Goal: Task Accomplishment & Management: Complete application form

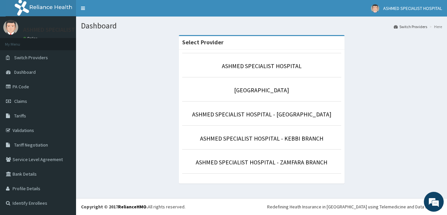
click at [328, 157] on li "ASHMED SPECIALIST HOSPITAL - ZAMFARA BRANCH" at bounding box center [261, 161] width 159 height 24
click at [28, 98] on link "Claims" at bounding box center [38, 101] width 76 height 15
click at [27, 100] on link "Claims" at bounding box center [38, 101] width 76 height 15
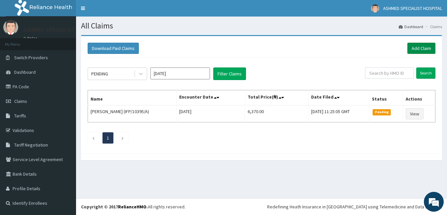
click at [423, 47] on link "Add Claim" at bounding box center [421, 48] width 28 height 11
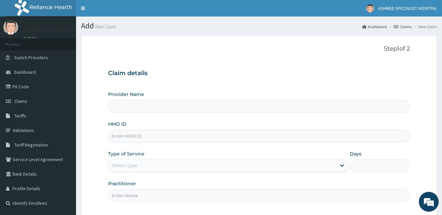
click at [135, 137] on input "HMO ID" at bounding box center [259, 136] width 302 height 13
type input "ASHMED SPECIALIST HOSPITAL"
type input "SLB/10951/A"
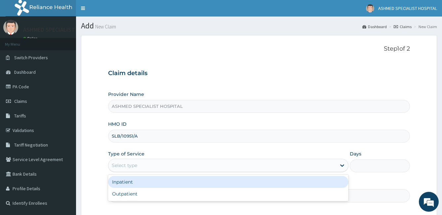
click at [183, 167] on div "Select type" at bounding box center [222, 165] width 228 height 11
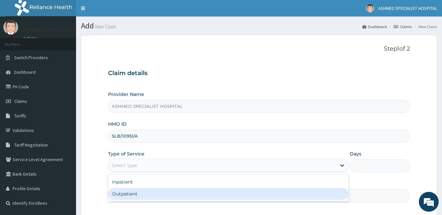
click at [171, 195] on div "Outpatient" at bounding box center [228, 194] width 241 height 12
type input "1"
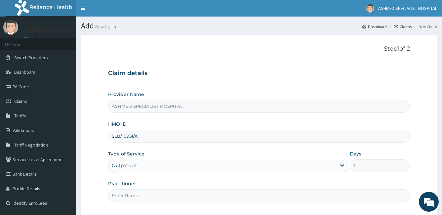
click at [153, 194] on input "Practitioner" at bounding box center [259, 195] width 302 height 13
type input "Dr. HALIRU AMBURSA"
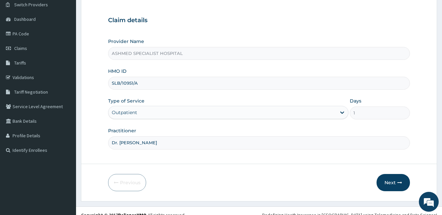
scroll to position [55, 0]
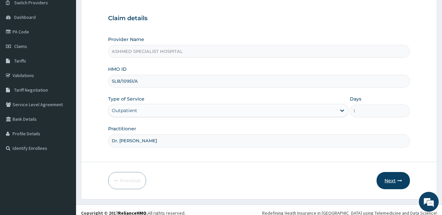
click at [394, 184] on button "Next" at bounding box center [393, 180] width 33 height 17
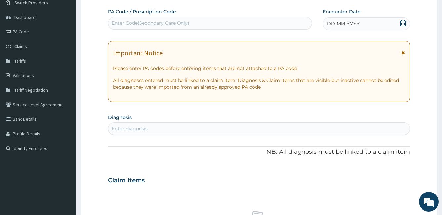
click at [163, 129] on div "Enter diagnosis" at bounding box center [259, 128] width 302 height 11
type input "[MEDICAL_DATA]"
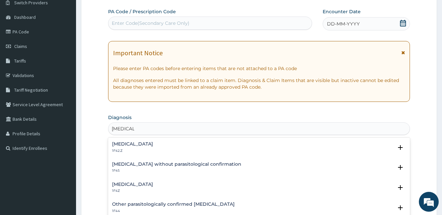
click at [153, 184] on h4 "[MEDICAL_DATA]" at bounding box center [132, 184] width 41 height 5
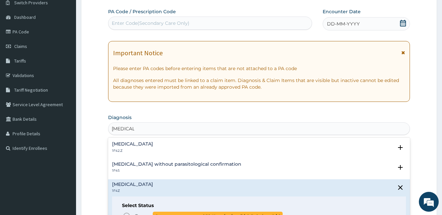
click at [127, 215] on html "R EL Toggle navigation ASHMED SPECIALIST HOSPITAL ASHMED SPECIALIST HOSPITAL - …" at bounding box center [221, 182] width 442 height 475
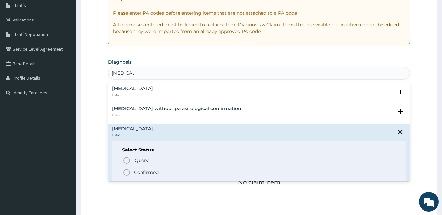
scroll to position [113, 0]
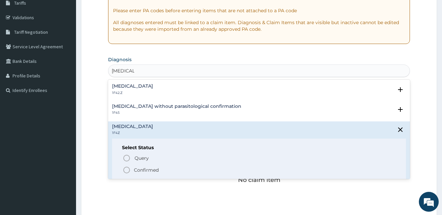
click at [125, 170] on icon "status option filled" at bounding box center [127, 170] width 8 height 8
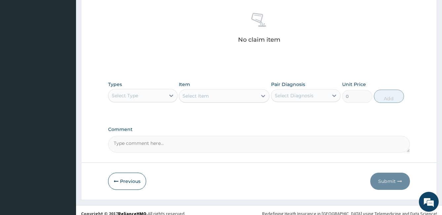
scroll to position [262, 0]
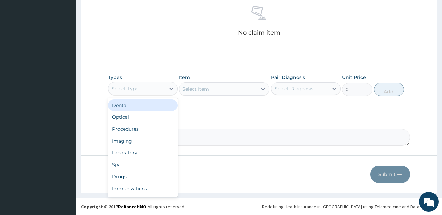
click at [156, 93] on div "Select Type" at bounding box center [136, 88] width 57 height 11
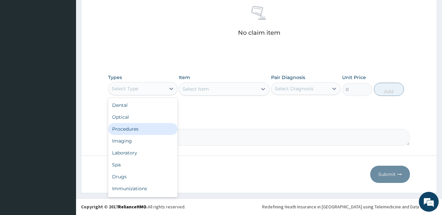
click at [137, 126] on div "Procedures" at bounding box center [142, 129] width 69 height 12
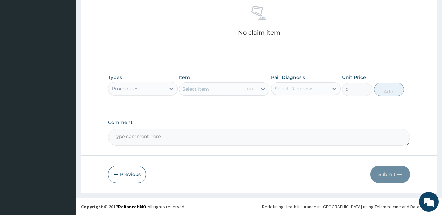
click at [198, 88] on div "Select Item" at bounding box center [224, 88] width 91 height 13
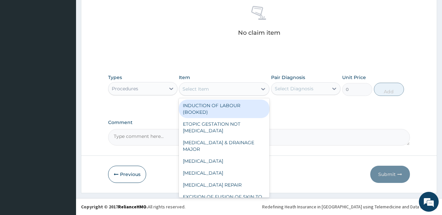
click at [198, 88] on div "Select Item" at bounding box center [196, 89] width 26 height 7
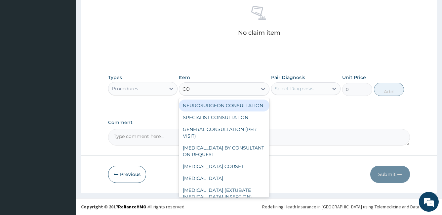
type input "CON"
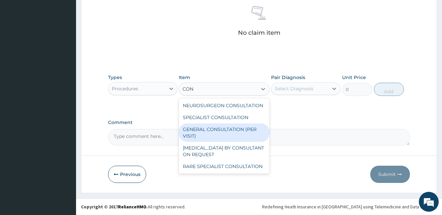
click at [211, 128] on div "GENERAL CONSULTATION (PER VISIT)" at bounding box center [224, 132] width 91 height 19
type input "2000"
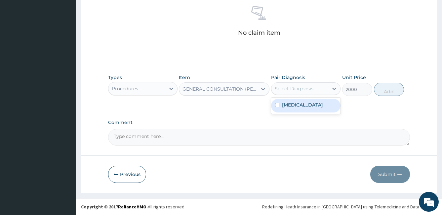
click at [293, 86] on div "Select Diagnosis" at bounding box center [294, 88] width 39 height 7
click at [278, 105] on input "checkbox" at bounding box center [277, 105] width 4 height 4
checkbox input "true"
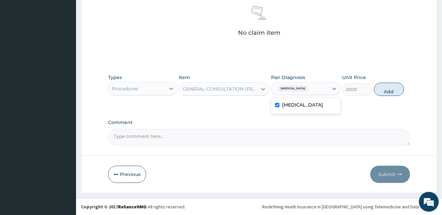
click at [367, 99] on div "Types Procedures Item GENERAL CONSULTATION (PER VISIT) Pair Diagnosis option Ma…" at bounding box center [259, 85] width 302 height 28
click at [386, 93] on button "Add" at bounding box center [389, 89] width 30 height 13
type input "0"
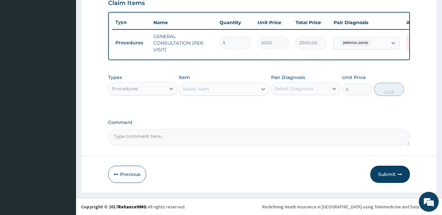
scroll to position [239, 0]
click at [388, 177] on button "Submit" at bounding box center [390, 174] width 40 height 17
click at [388, 178] on button "Submit" at bounding box center [390, 174] width 40 height 17
drag, startPoint x: 387, startPoint y: 181, endPoint x: 334, endPoint y: 180, distance: 52.3
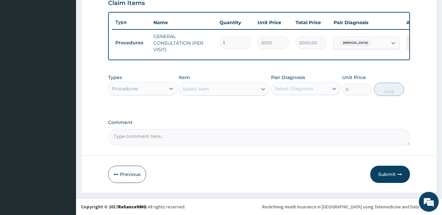
click at [334, 180] on div "Previous Submit" at bounding box center [259, 174] width 302 height 17
click at [392, 175] on button "Submit" at bounding box center [390, 174] width 40 height 17
click at [392, 177] on button "Submit" at bounding box center [390, 174] width 40 height 17
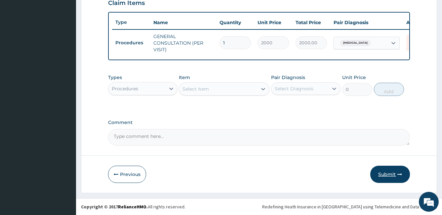
click at [392, 177] on button "Submit" at bounding box center [390, 174] width 40 height 17
click at [404, 174] on button "Submit" at bounding box center [390, 174] width 40 height 17
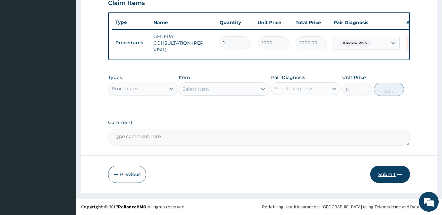
click at [404, 174] on button "Submit" at bounding box center [390, 174] width 40 height 17
click at [399, 174] on icon "button" at bounding box center [400, 174] width 5 height 5
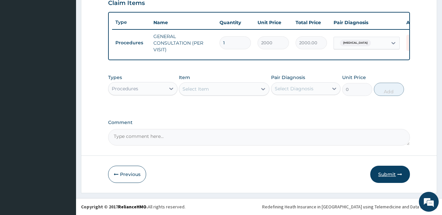
click at [399, 174] on icon "button" at bounding box center [400, 174] width 5 height 5
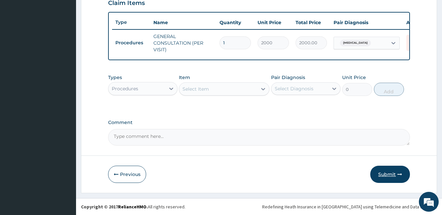
click at [399, 174] on icon "button" at bounding box center [400, 174] width 5 height 5
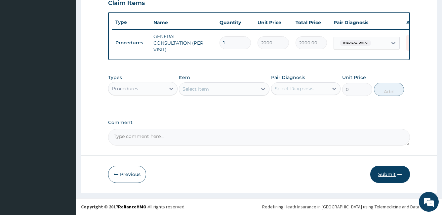
click at [399, 174] on icon "button" at bounding box center [400, 174] width 5 height 5
click at [399, 175] on icon "button" at bounding box center [400, 174] width 5 height 5
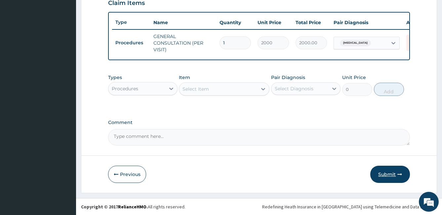
click at [399, 175] on icon "button" at bounding box center [400, 174] width 5 height 5
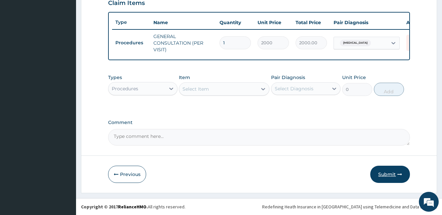
click at [399, 175] on icon "button" at bounding box center [400, 174] width 5 height 5
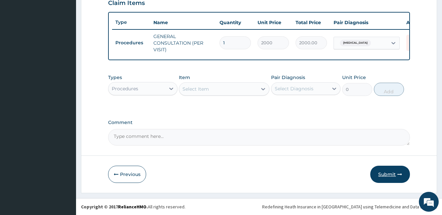
click at [399, 175] on icon "button" at bounding box center [400, 174] width 5 height 5
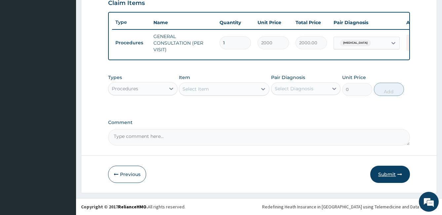
click at [398, 176] on icon "button" at bounding box center [400, 174] width 5 height 5
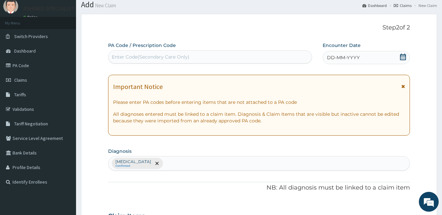
scroll to position [8, 0]
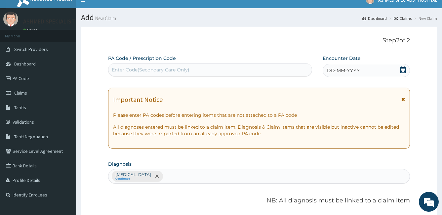
click at [404, 72] on icon at bounding box center [403, 69] width 7 height 7
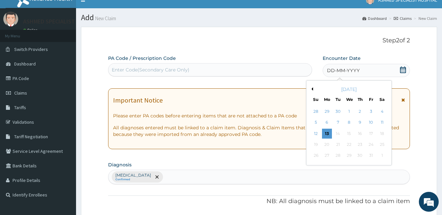
click at [313, 89] on button "Previous Month" at bounding box center [311, 88] width 3 height 3
click at [371, 122] on div "12" at bounding box center [371, 123] width 10 height 10
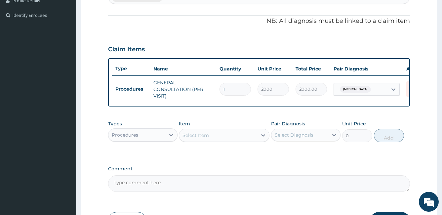
scroll to position [239, 0]
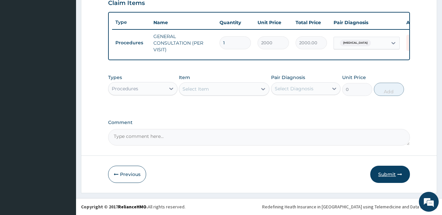
click at [382, 173] on button "Submit" at bounding box center [390, 174] width 40 height 17
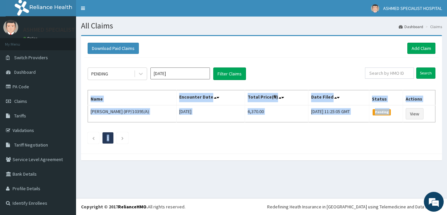
drag, startPoint x: 0, startPoint y: 0, endPoint x: 440, endPoint y: 118, distance: 455.0
click at [440, 118] on div "All Claims Dashboard Claims Download Paid Claims Add Claim × Note you can only …" at bounding box center [261, 108] width 371 height 182
click at [426, 48] on link "Add Claim" at bounding box center [421, 48] width 28 height 11
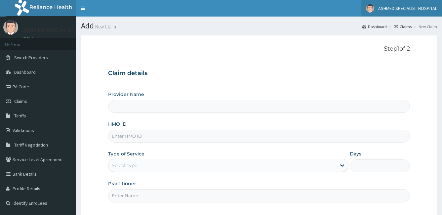
type input "ASHMED SPECIALIST HOSPITAL"
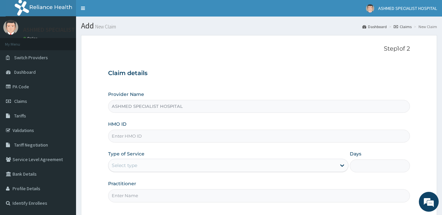
click at [123, 133] on input "HMO ID" at bounding box center [259, 136] width 302 height 13
type input "SBG/11133/A"
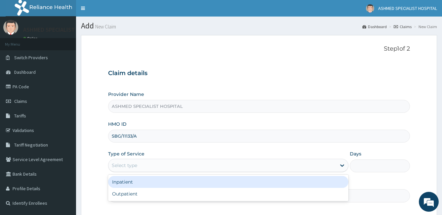
click at [139, 162] on div "Select type" at bounding box center [222, 165] width 228 height 11
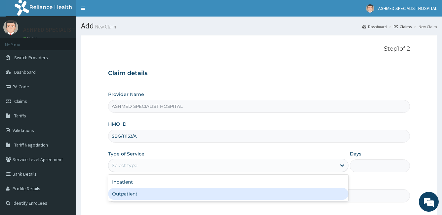
click at [134, 192] on div "Outpatient" at bounding box center [228, 194] width 241 height 12
type input "1"
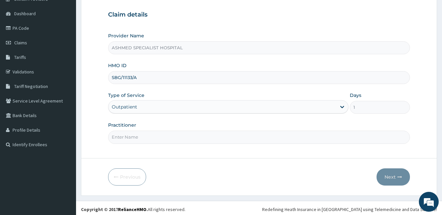
scroll to position [61, 0]
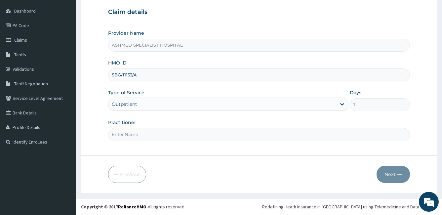
click at [118, 135] on input "Practitioner" at bounding box center [259, 134] width 302 height 13
type input "[PERSON_NAME]"
click at [388, 174] on button "Next" at bounding box center [393, 174] width 33 height 17
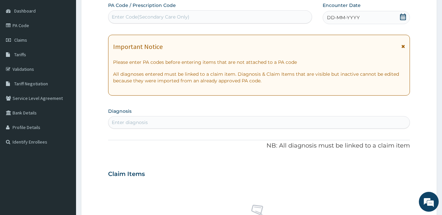
click at [402, 15] on icon at bounding box center [403, 17] width 7 height 7
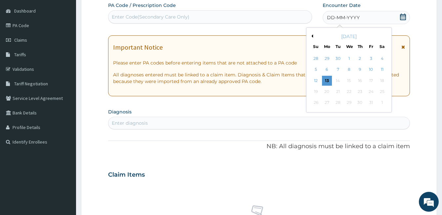
click at [313, 37] on button "Previous Month" at bounding box center [311, 35] width 3 height 3
click at [315, 80] on div "14" at bounding box center [316, 81] width 10 height 10
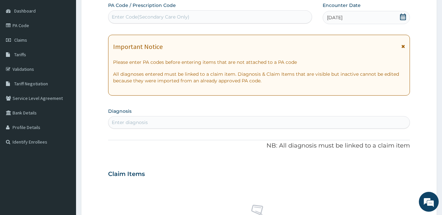
click at [157, 127] on div "Enter diagnosis" at bounding box center [259, 122] width 302 height 11
type input "[MEDICAL_DATA]"
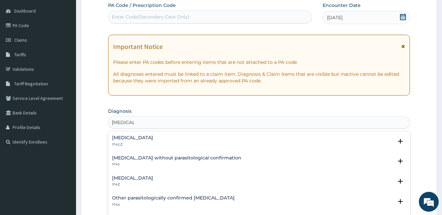
click at [146, 176] on h4 "[MEDICAL_DATA]" at bounding box center [132, 178] width 41 height 5
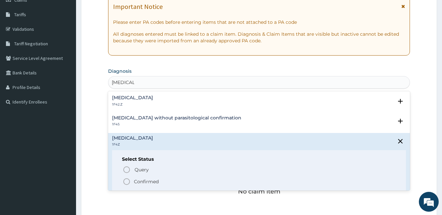
scroll to position [103, 0]
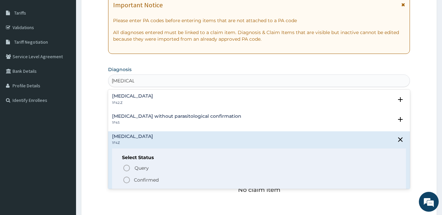
click at [127, 180] on icon "status option filled" at bounding box center [127, 180] width 8 height 8
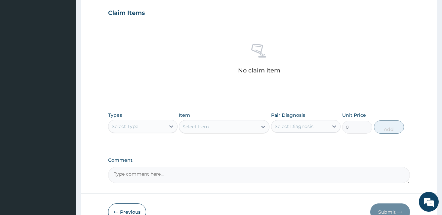
scroll to position [262, 0]
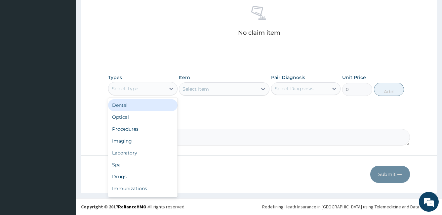
click at [142, 85] on div "Select Type" at bounding box center [136, 88] width 57 height 11
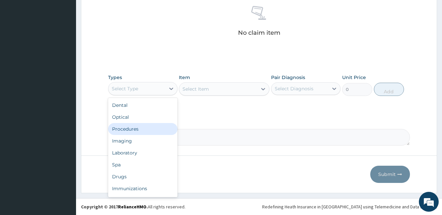
click at [125, 130] on div "Procedures" at bounding box center [142, 129] width 69 height 12
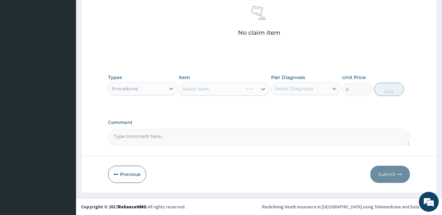
click at [194, 89] on div "Select Item" at bounding box center [224, 88] width 91 height 13
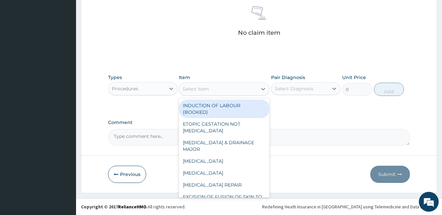
click at [193, 89] on div "Select Item" at bounding box center [196, 89] width 26 height 7
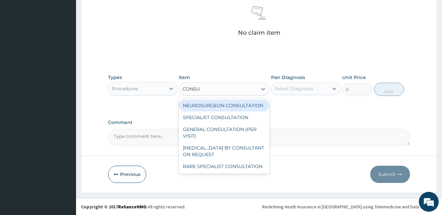
type input "CONSUL"
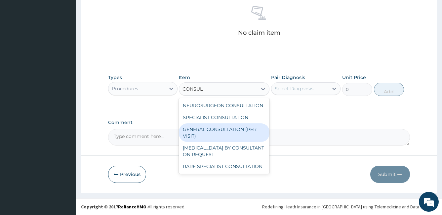
click at [200, 133] on div "GENERAL CONSULTATION (PER VISIT)" at bounding box center [224, 132] width 91 height 19
type input "2000"
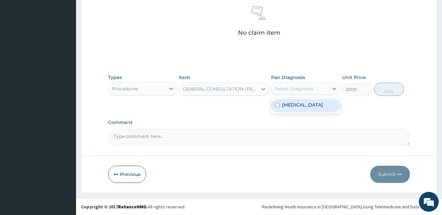
click at [292, 89] on div "Select Diagnosis" at bounding box center [294, 88] width 39 height 7
click at [275, 105] on div "[MEDICAL_DATA]" at bounding box center [305, 106] width 69 height 14
checkbox input "true"
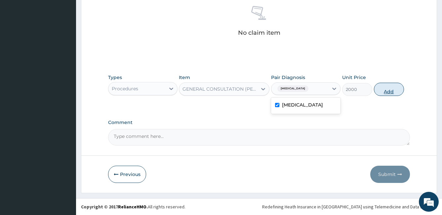
click at [394, 92] on button "Add" at bounding box center [389, 89] width 30 height 13
type input "0"
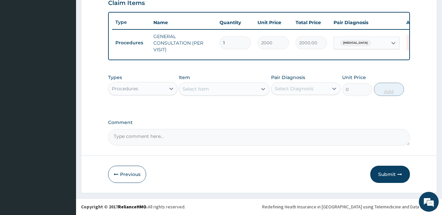
scroll to position [239, 0]
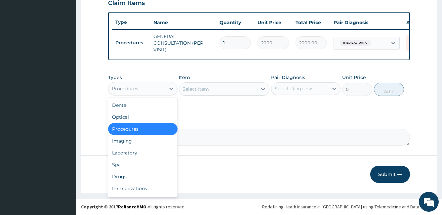
click at [148, 87] on div "Procedures" at bounding box center [136, 88] width 57 height 11
click at [132, 176] on div "Drugs" at bounding box center [142, 177] width 69 height 12
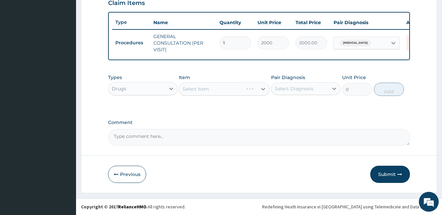
click at [191, 91] on div "Select Item" at bounding box center [224, 88] width 91 height 13
click at [192, 91] on div "Select Item" at bounding box center [196, 89] width 26 height 7
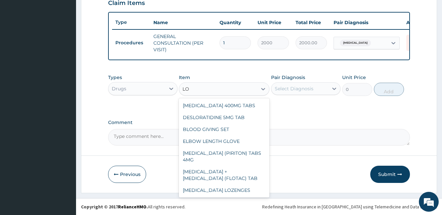
type input "L"
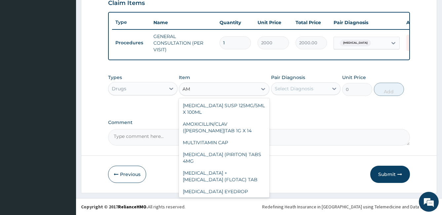
type input "A"
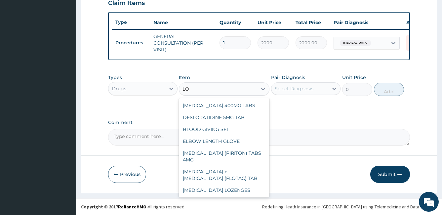
type input "L"
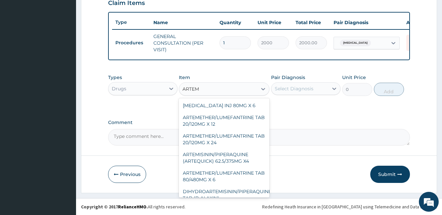
type input "ARTEME"
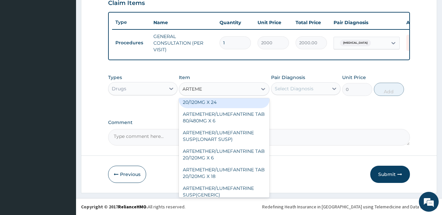
scroll to position [45, 0]
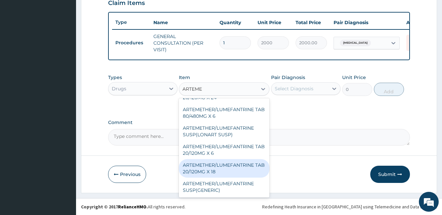
click at [259, 164] on div "ARTEMETHER/LUMEFANTRINE TAB 20/120MG X 18" at bounding box center [224, 168] width 91 height 19
type input "500"
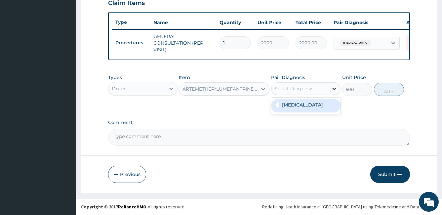
click at [330, 90] on div at bounding box center [334, 89] width 12 height 12
click at [276, 105] on input "checkbox" at bounding box center [277, 105] width 4 height 4
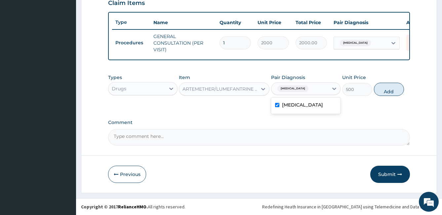
click at [276, 105] on input "checkbox" at bounding box center [277, 105] width 4 height 4
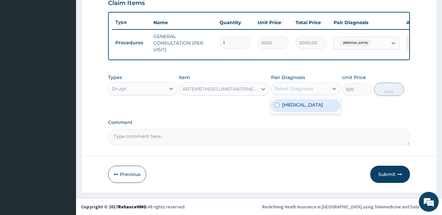
click at [276, 105] on input "checkbox" at bounding box center [277, 105] width 4 height 4
checkbox input "true"
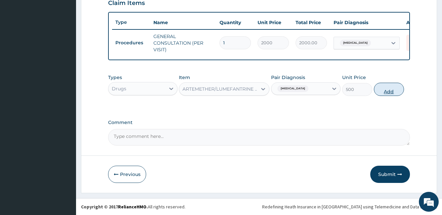
click at [398, 89] on button "Add" at bounding box center [389, 89] width 30 height 13
type input "0"
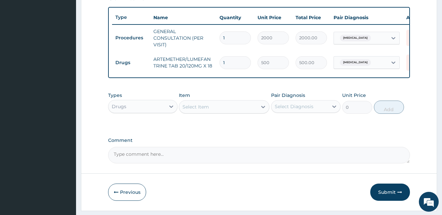
click at [211, 112] on div "Select Item" at bounding box center [218, 107] width 78 height 11
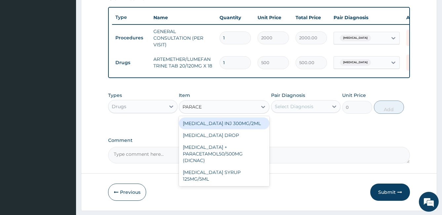
type input "PARACET"
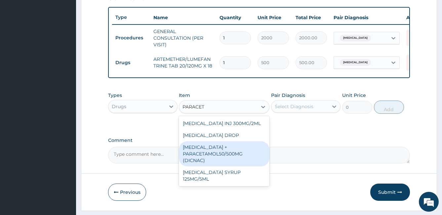
click at [226, 158] on div "[MEDICAL_DATA] + PARACETAMOL50/500MG (DICNAC)" at bounding box center [224, 153] width 91 height 25
type input "40"
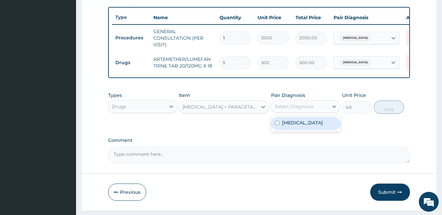
click at [300, 110] on div "Select Diagnosis" at bounding box center [294, 106] width 39 height 7
click at [277, 130] on div "[MEDICAL_DATA]" at bounding box center [305, 124] width 69 height 14
checkbox input "true"
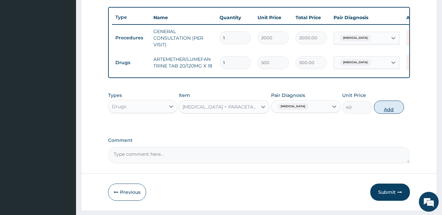
click at [391, 114] on button "Add" at bounding box center [389, 107] width 30 height 13
type input "0"
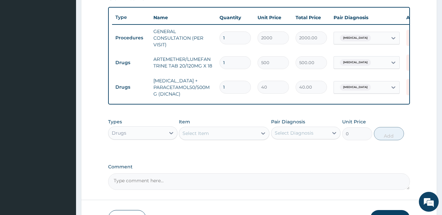
click at [235, 89] on input "1" at bounding box center [235, 87] width 31 height 13
type input "0.00"
type input "2"
type input "80.00"
type input "20"
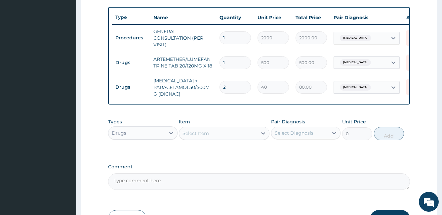
type input "800.00"
type input "20"
click at [235, 67] on input "1" at bounding box center [235, 62] width 31 height 13
type input "0.00"
type input "6"
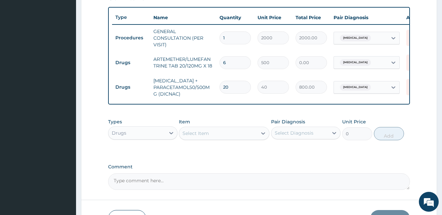
type input "3000.00"
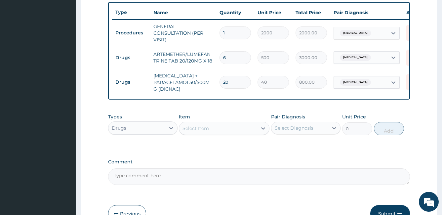
scroll to position [288, 0]
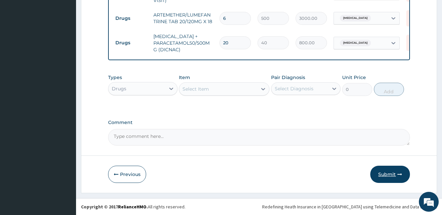
type input "6"
click at [393, 176] on button "Submit" at bounding box center [390, 174] width 40 height 17
